Goal: Information Seeking & Learning: Learn about a topic

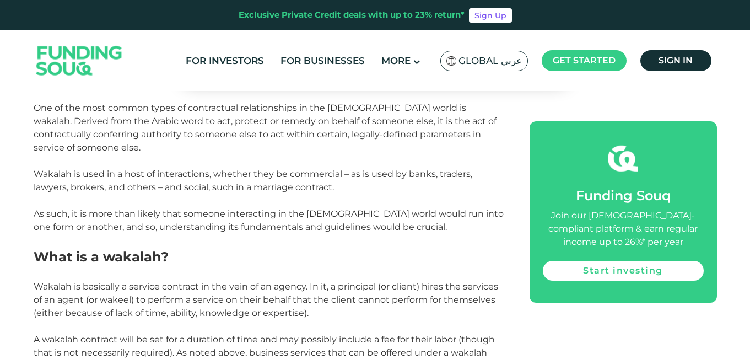
scroll to position [496, 0]
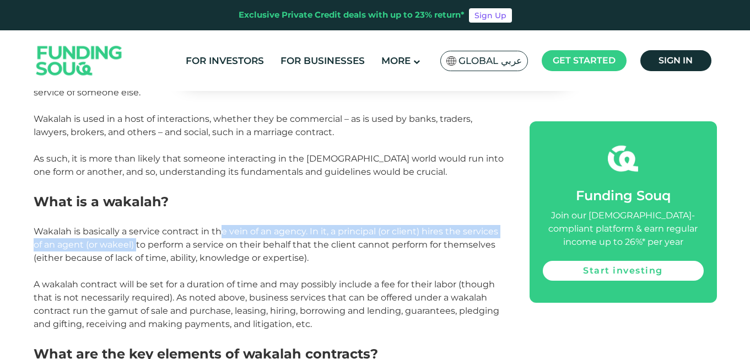
drag, startPoint x: 222, startPoint y: 214, endPoint x: 138, endPoint y: 234, distance: 86.1
click at [138, 234] on span "Wakalah is basically a service contract in the vein of an agency. In it, a prin…" at bounding box center [266, 244] width 465 height 37
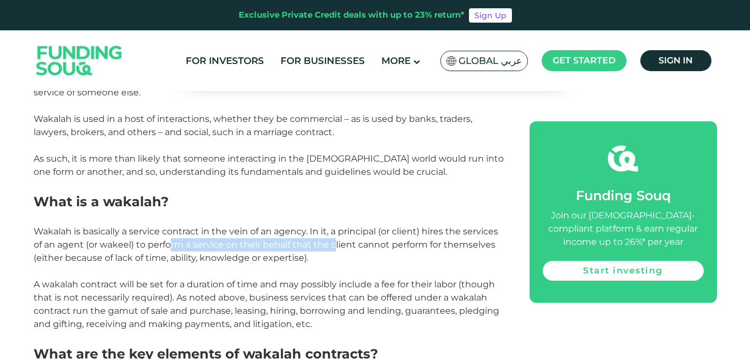
drag, startPoint x: 170, startPoint y: 231, endPoint x: 336, endPoint y: 238, distance: 165.5
click at [336, 238] on p "Wakalah is basically a service contract in the vein of an agency. In it, a prin…" at bounding box center [269, 245] width 471 height 40
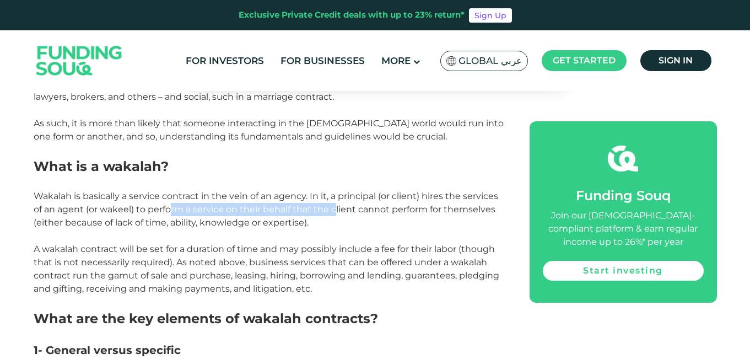
scroll to position [551, 0]
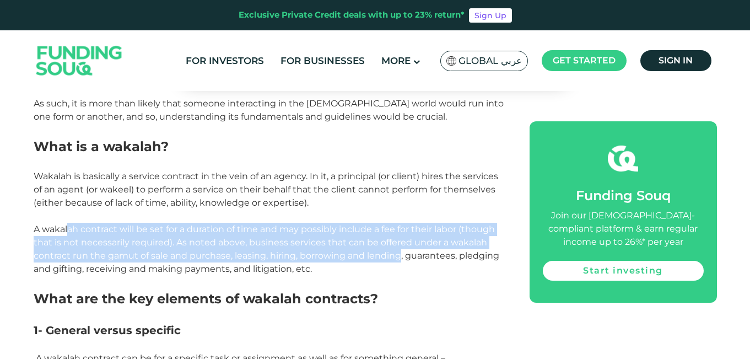
drag, startPoint x: 65, startPoint y: 216, endPoint x: 395, endPoint y: 240, distance: 331.1
click at [395, 240] on span "A wakalah contract will be set for a duration of time and may possibly include …" at bounding box center [267, 249] width 466 height 50
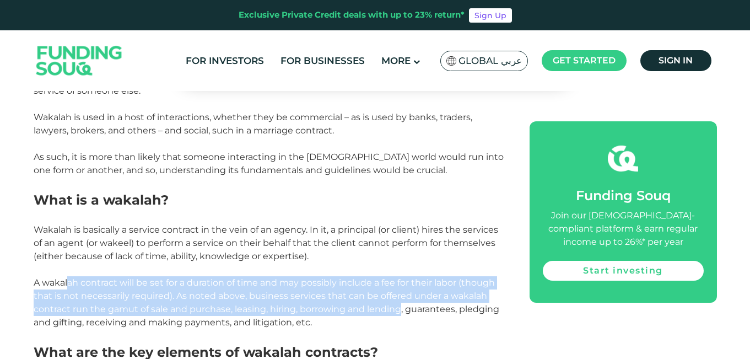
scroll to position [496, 0]
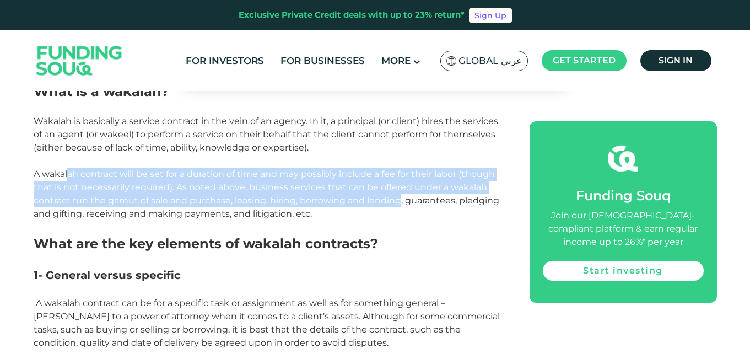
click at [260, 193] on p "A wakalah contract will be set for a duration of time and may possibly include …" at bounding box center [269, 194] width 471 height 53
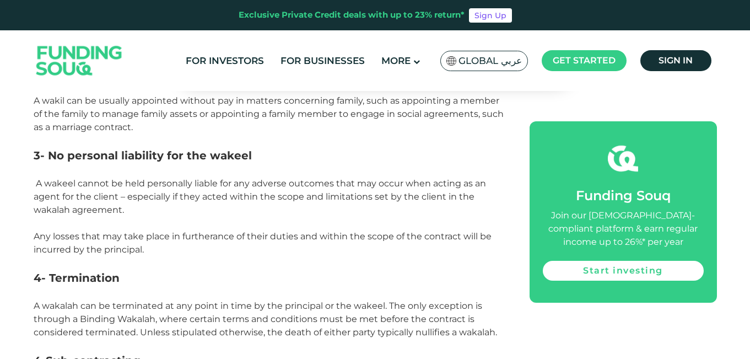
scroll to position [937, 0]
